Goal: Task Accomplishment & Management: Complete application form

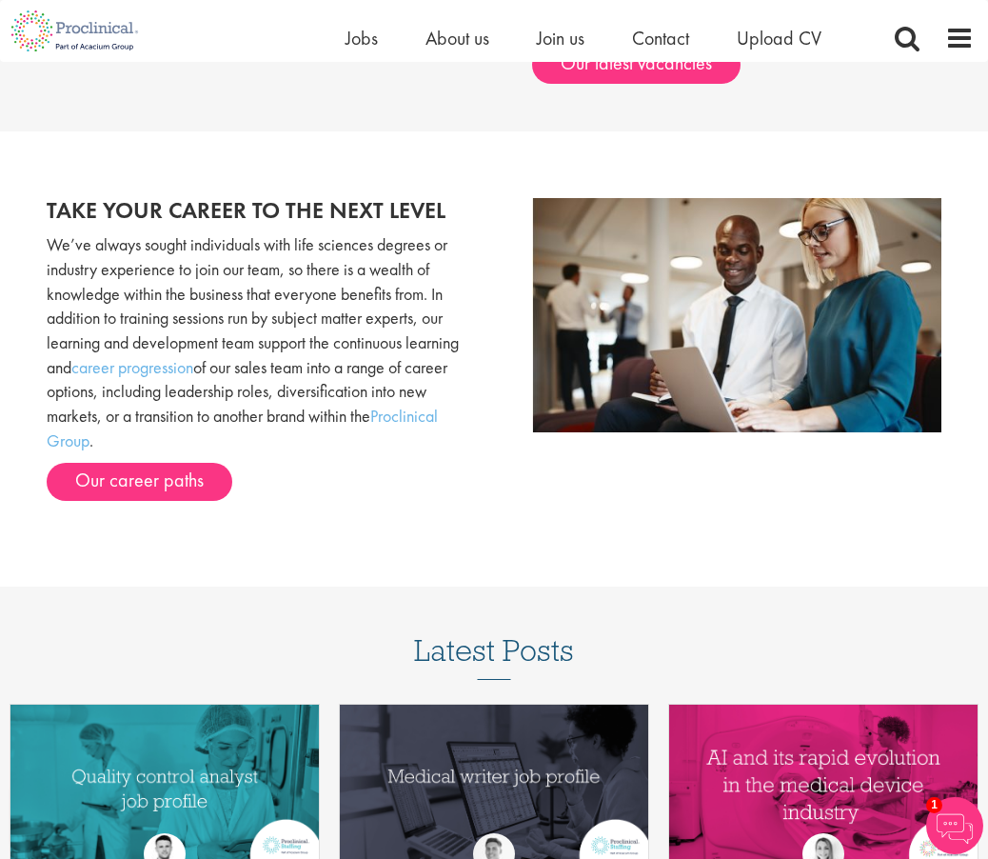
scroll to position [1936, 0]
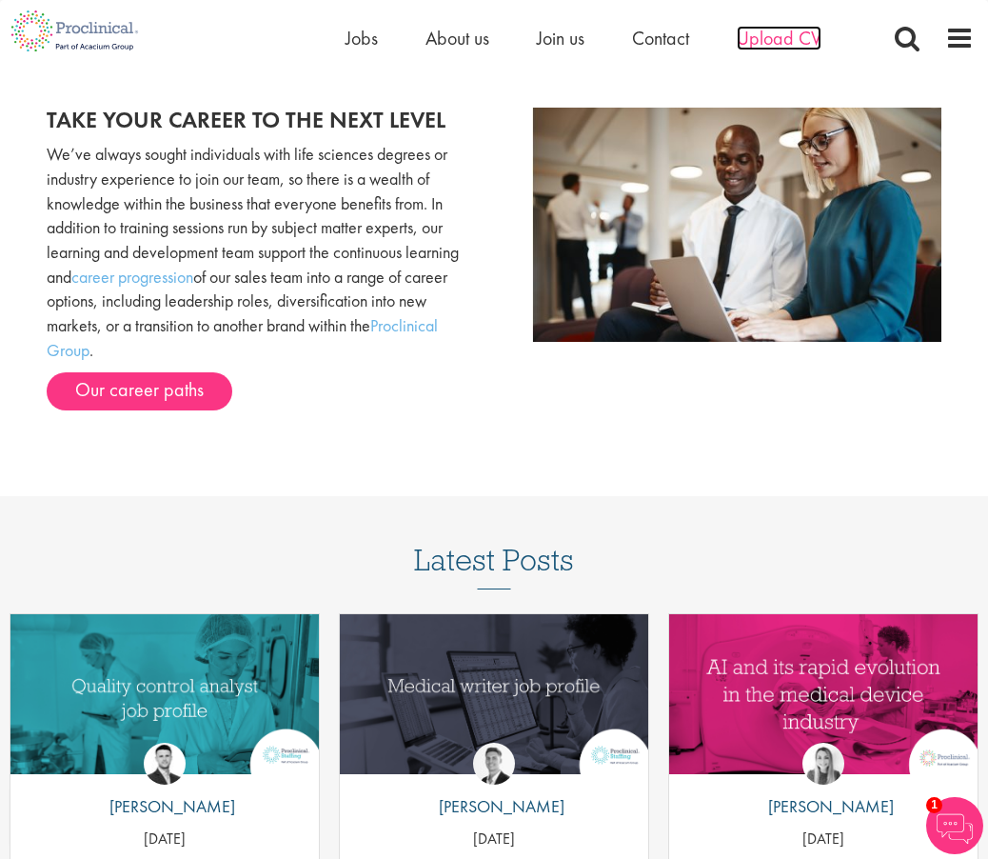
click at [783, 43] on span "Upload CV" at bounding box center [779, 38] width 85 height 25
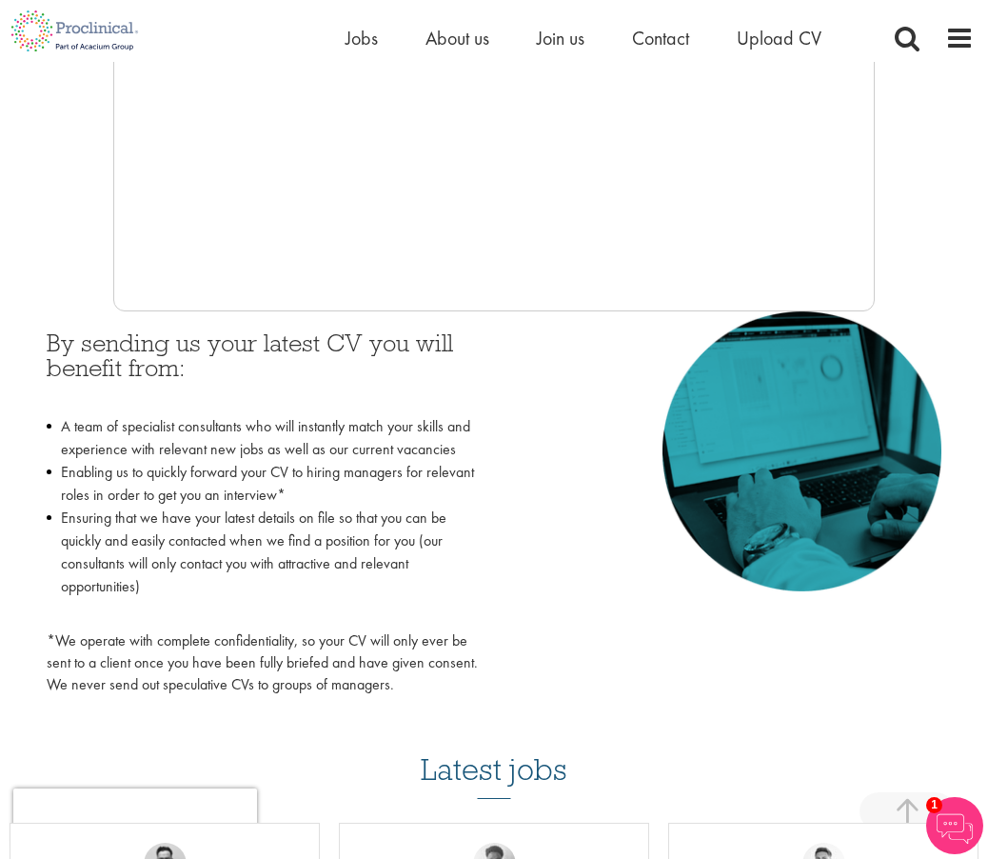
scroll to position [667, 0]
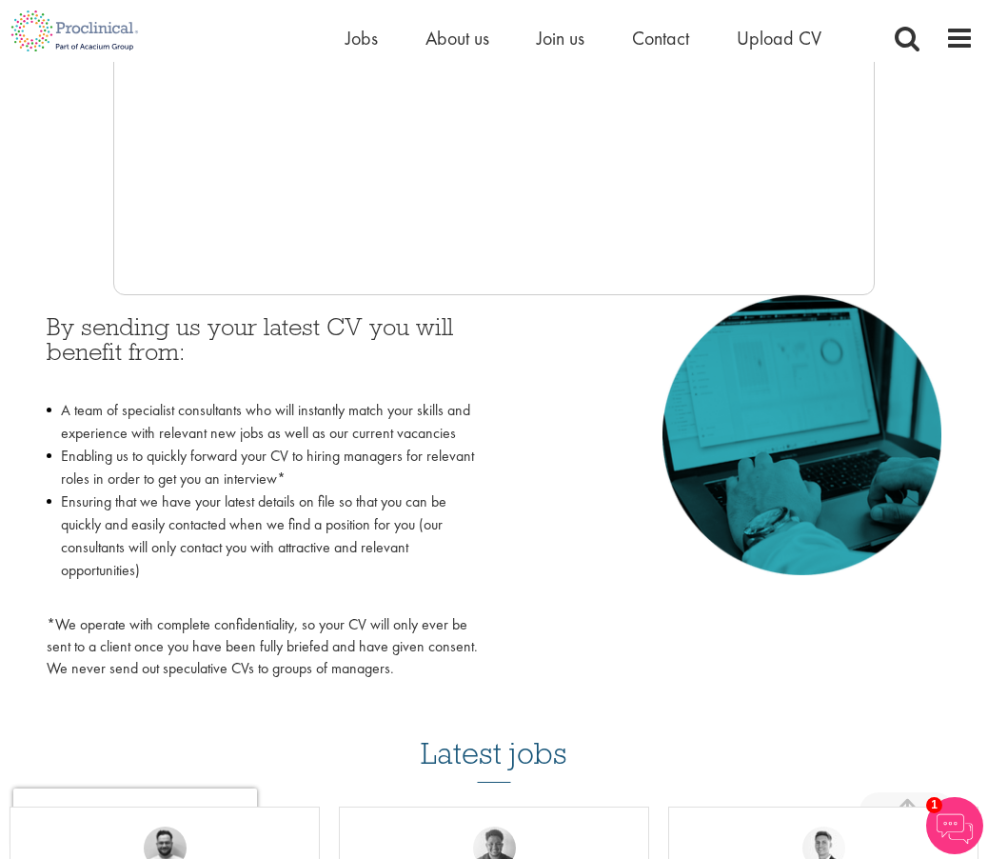
click at [227, 448] on li "Enabling us to quickly forward your CV to hiring managers for relevant roles in…" at bounding box center [263, 468] width 433 height 46
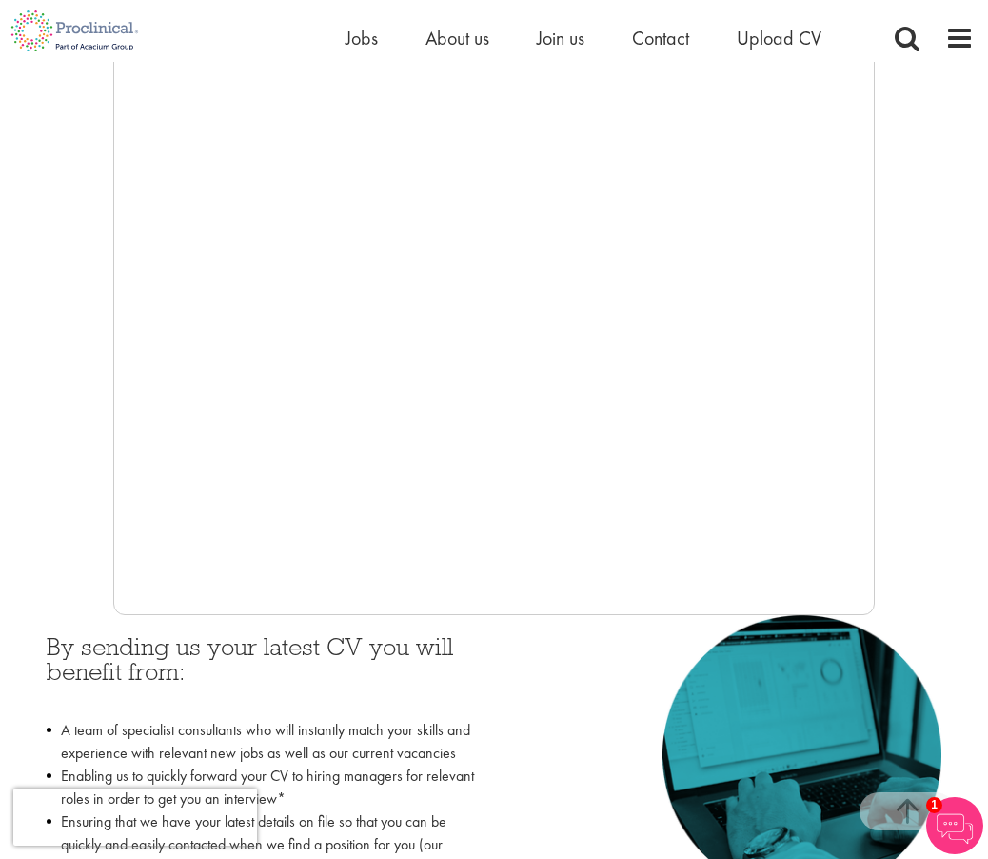
scroll to position [571, 0]
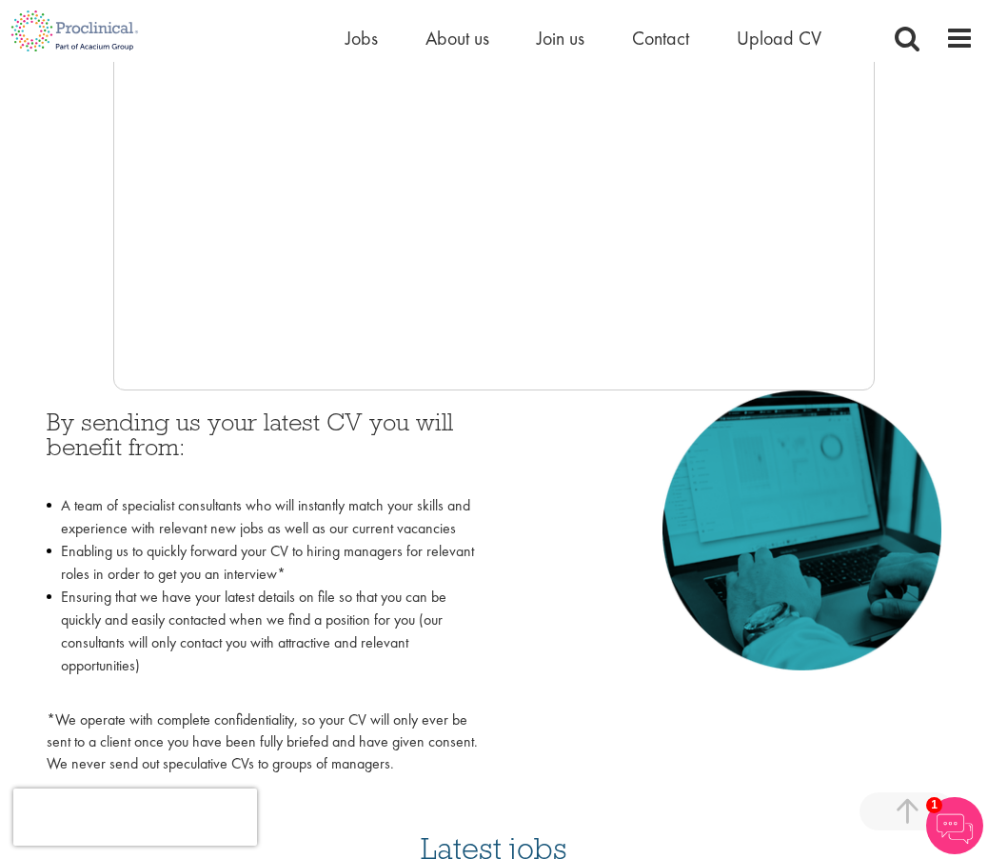
click at [182, 586] on li "Ensuring that we have your latest details on file so that you can be quickly an…" at bounding box center [263, 643] width 433 height 114
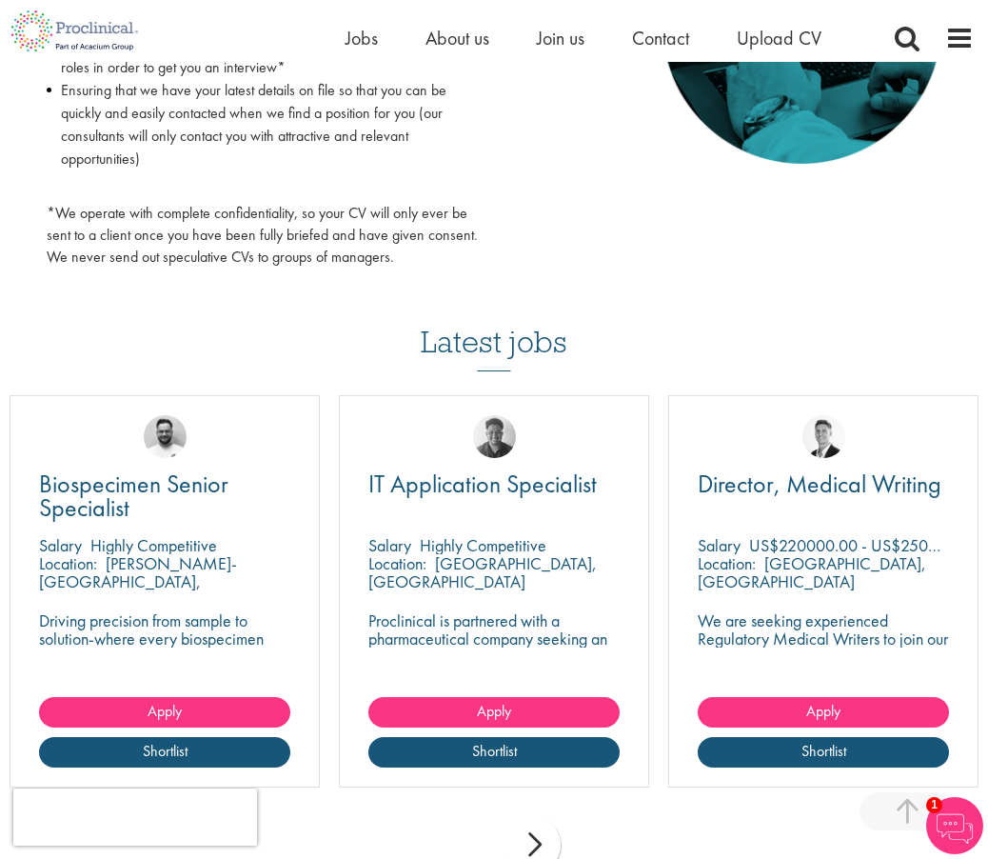
scroll to position [952, 0]
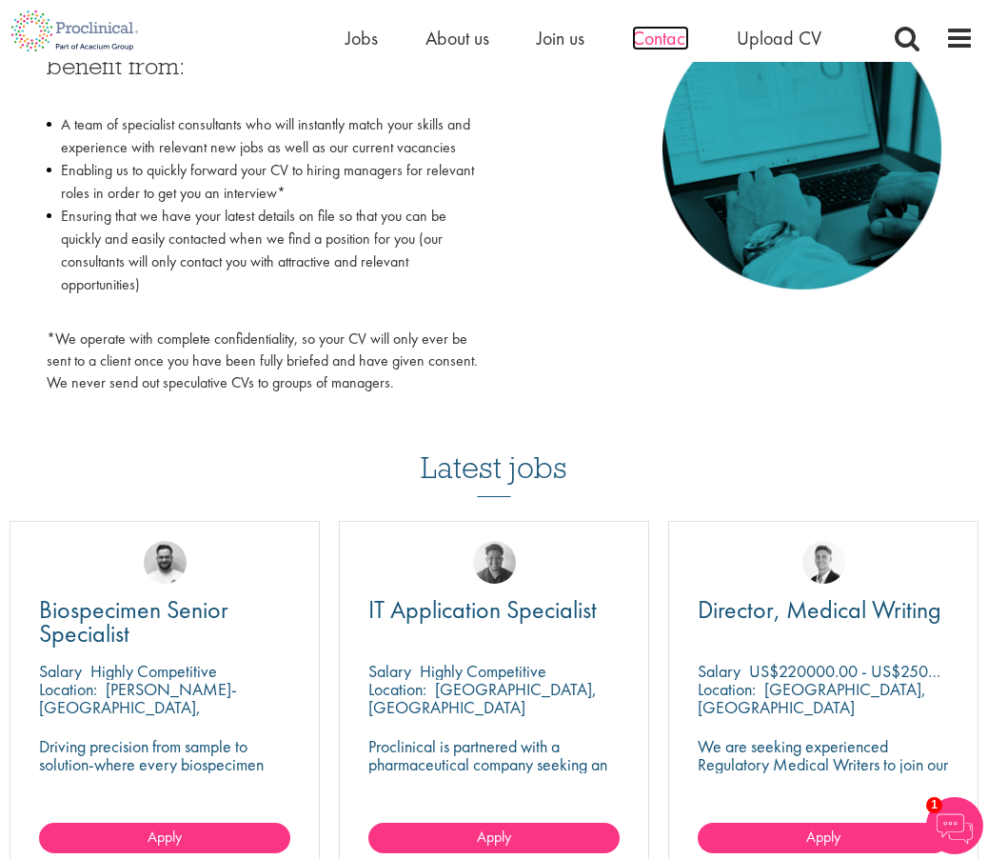
click at [676, 50] on span "Contact" at bounding box center [660, 38] width 57 height 25
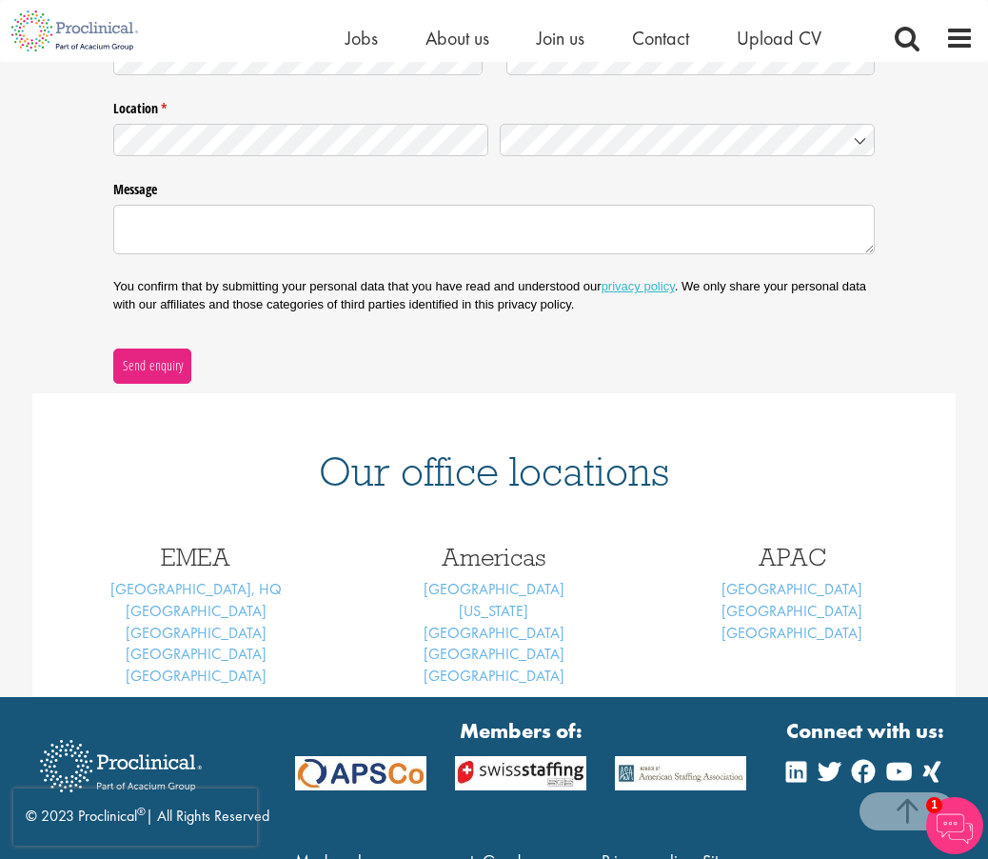
scroll to position [556, 0]
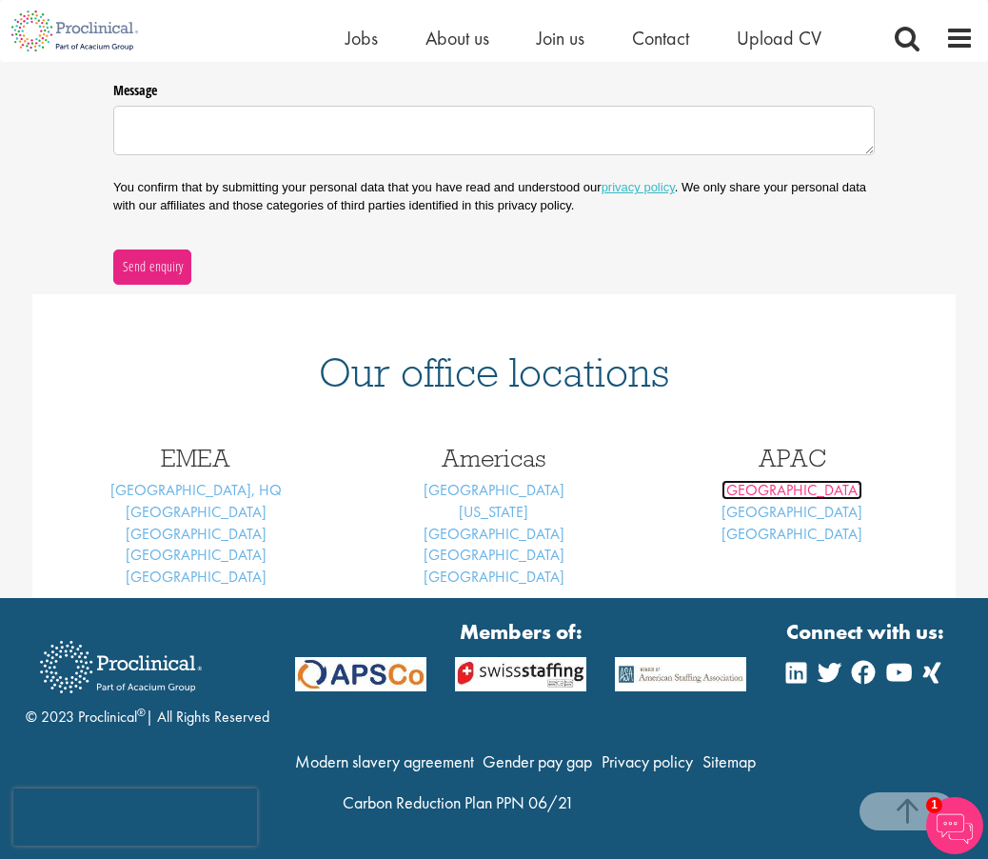
click at [766, 486] on link "Melbourne" at bounding box center [792, 490] width 141 height 20
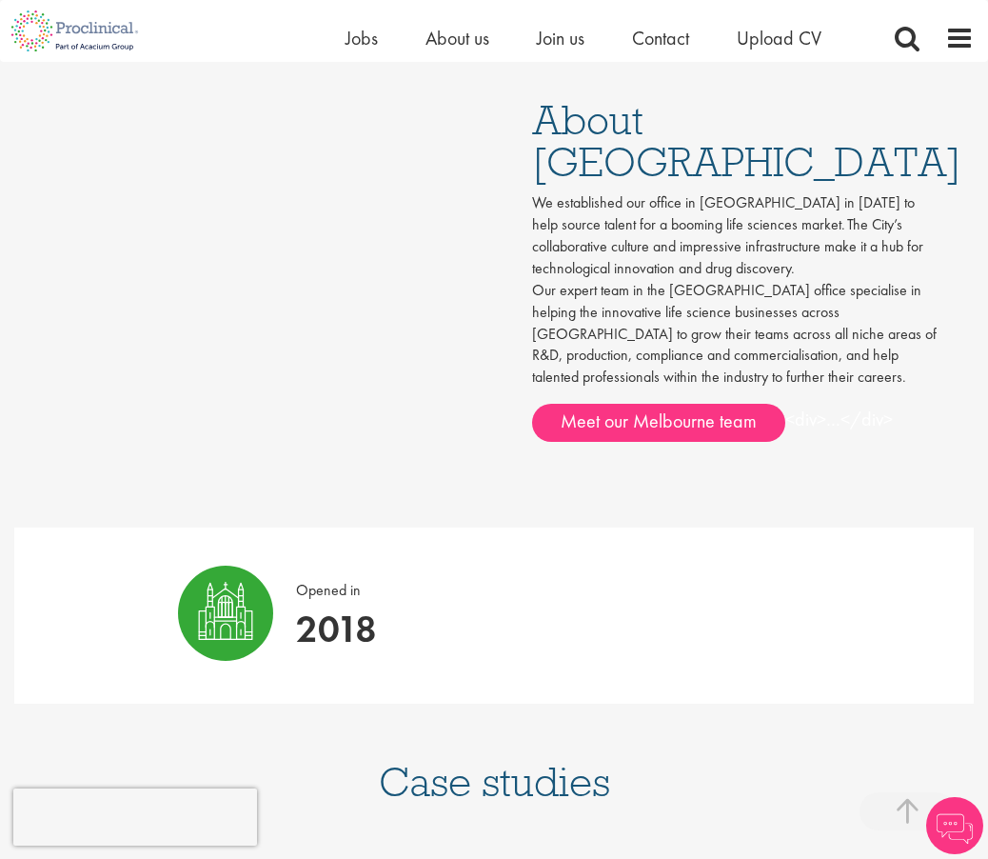
scroll to position [952, 0]
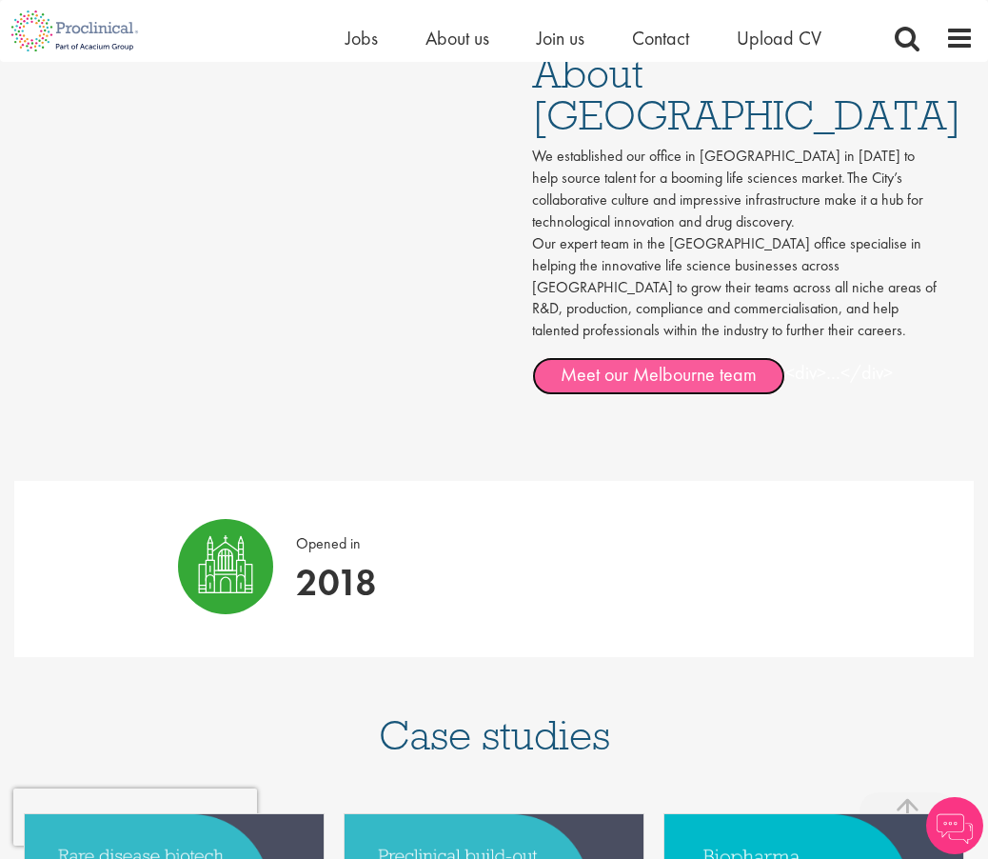
click at [641, 357] on link "Meet our Melbourne team" at bounding box center [658, 376] width 253 height 38
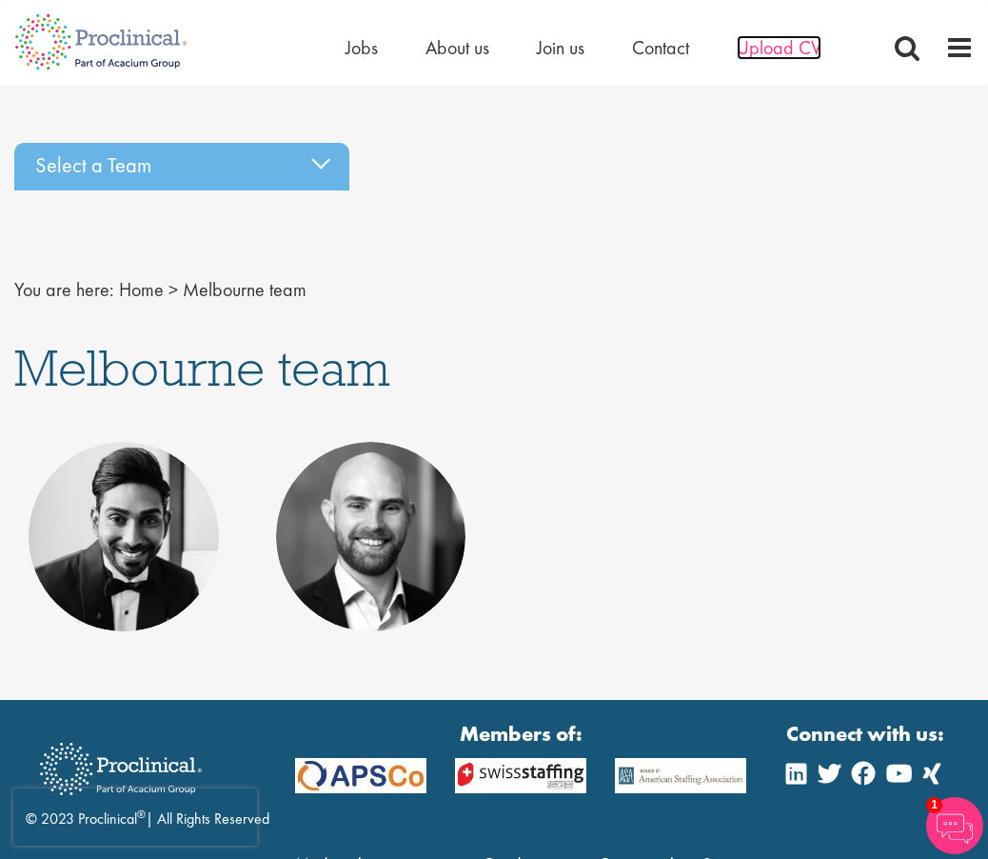
click at [777, 54] on span "Upload CV" at bounding box center [779, 47] width 85 height 25
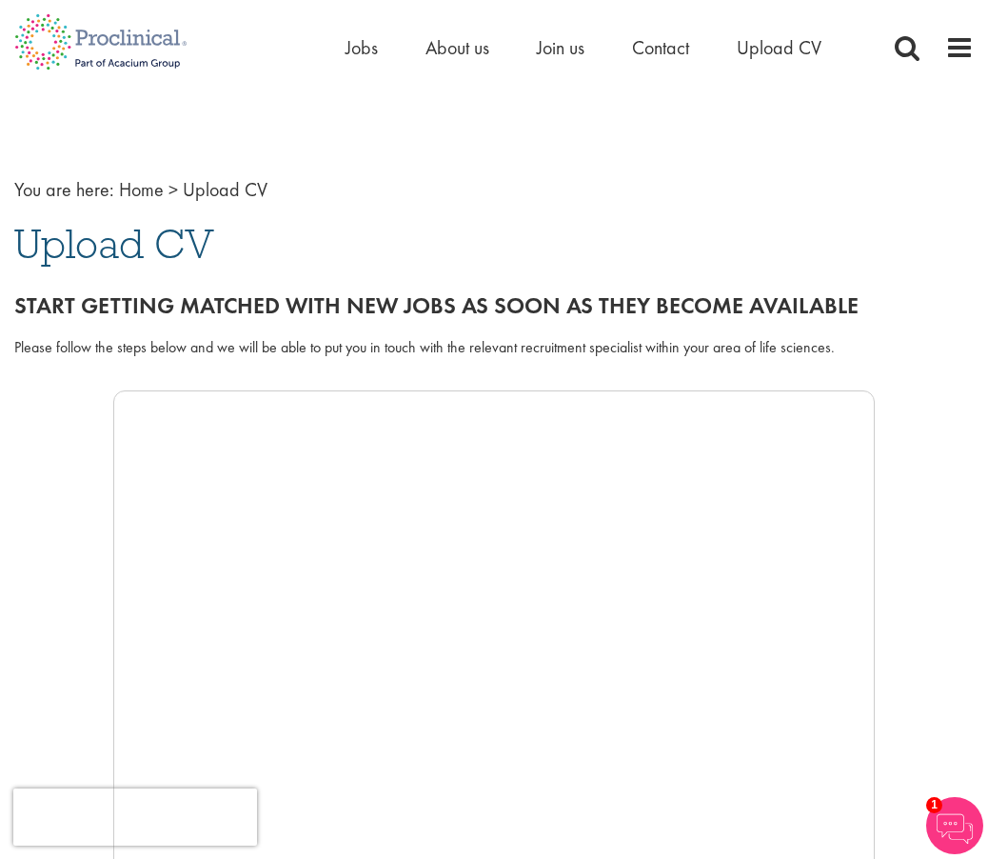
click at [132, 325] on div "Start getting matched with new jobs as soon as they become available" at bounding box center [494, 300] width 988 height 53
